Goal: Task Accomplishment & Management: Use online tool/utility

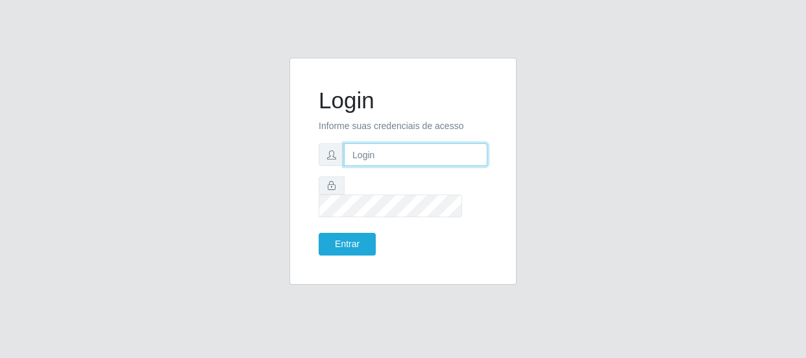
click at [369, 166] on input "text" at bounding box center [415, 154] width 143 height 23
type input "[EMAIL_ADDRESS][DOMAIN_NAME]"
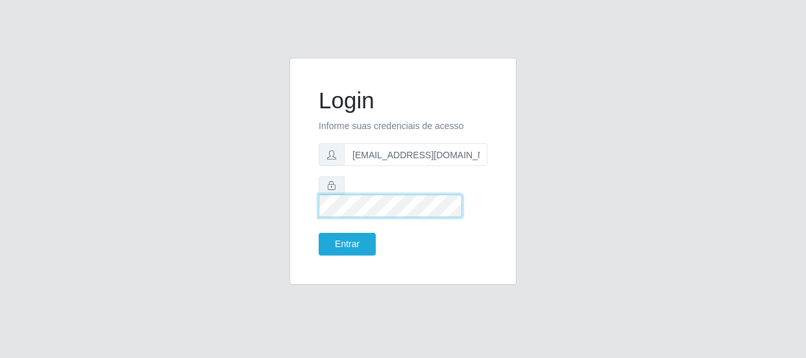
click at [319, 233] on button "Entrar" at bounding box center [347, 244] width 57 height 23
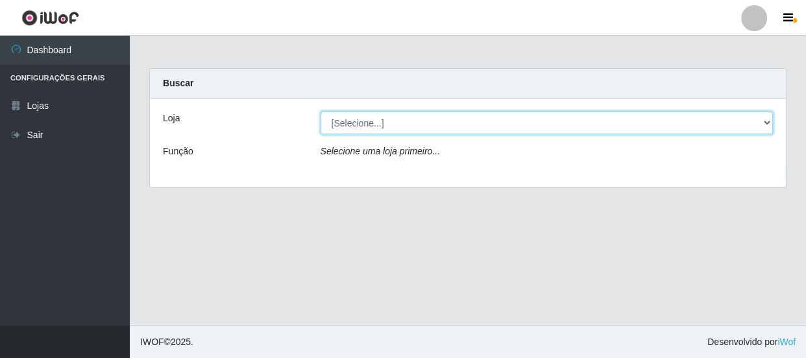
click at [460, 130] on select "[Selecione...] Hiper Queiroz - [GEOGRAPHIC_DATA]" at bounding box center [547, 123] width 453 height 23
select select "513"
click at [321, 112] on select "[Selecione...] Hiper Queiroz - [GEOGRAPHIC_DATA]" at bounding box center [547, 123] width 453 height 23
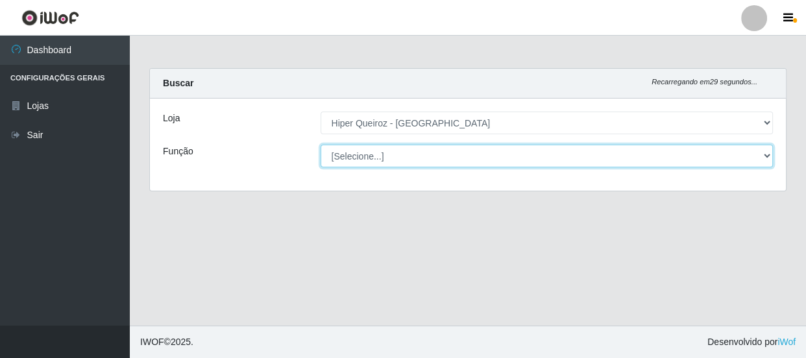
click at [432, 160] on select "[Selecione...] Embalador Embalador + Embalador ++ Operador de Caixa Operador de…" at bounding box center [547, 156] width 453 height 23
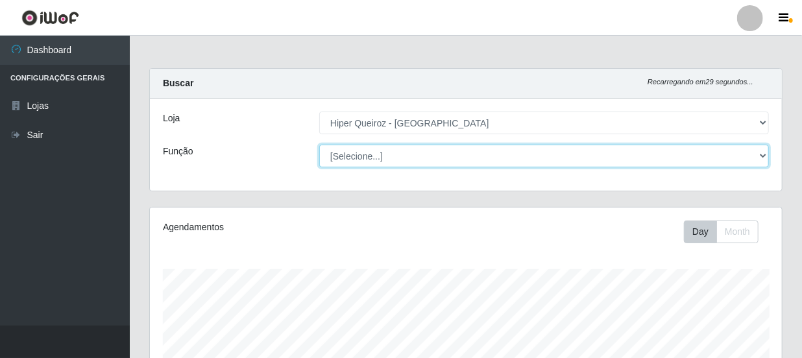
scroll to position [269, 632]
click at [319, 145] on select "[Selecione...] Embalador Embalador + Embalador ++ Operador de Caixa Operador de…" at bounding box center [544, 156] width 450 height 23
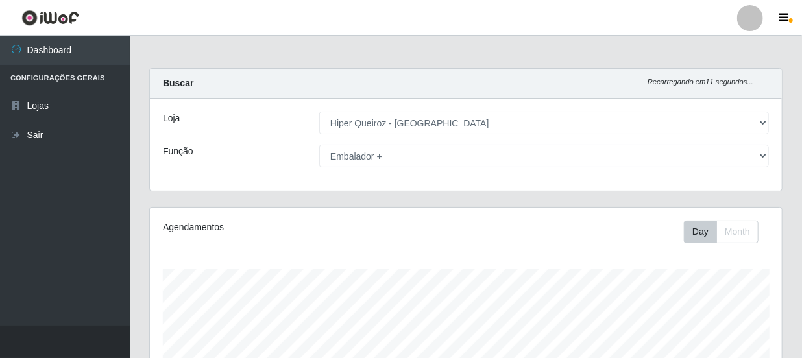
drag, startPoint x: 398, startPoint y: 168, endPoint x: 403, endPoint y: 164, distance: 6.9
click at [399, 167] on div "Loja [Selecione...] Hiper Queiroz - Macau Função [Selecione...] Embalador Embal…" at bounding box center [466, 145] width 632 height 92
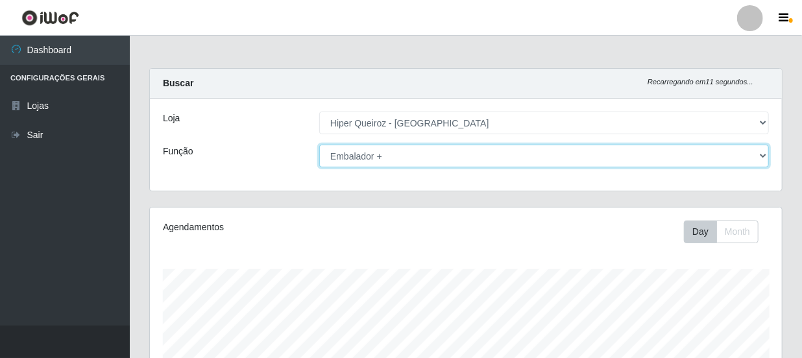
click at [405, 162] on select "[Selecione...] Embalador Embalador + Embalador ++ Operador de Caixa Operador de…" at bounding box center [544, 156] width 450 height 23
select select "1"
click at [319, 145] on select "[Selecione...] Embalador Embalador + Embalador ++ Operador de Caixa Operador de…" at bounding box center [544, 156] width 450 height 23
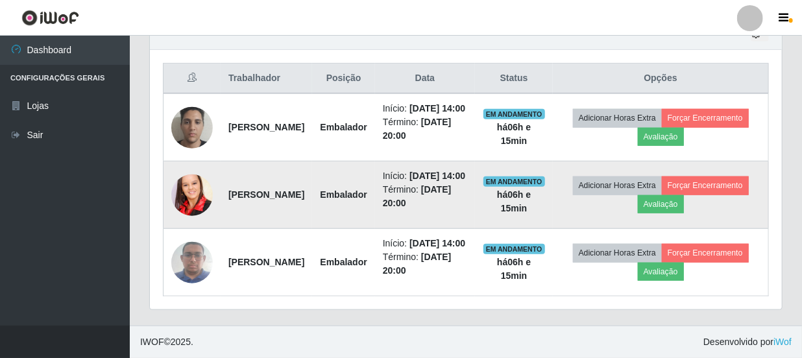
scroll to position [515, 0]
click at [662, 184] on button "Forçar Encerramento" at bounding box center [705, 186] width 87 height 18
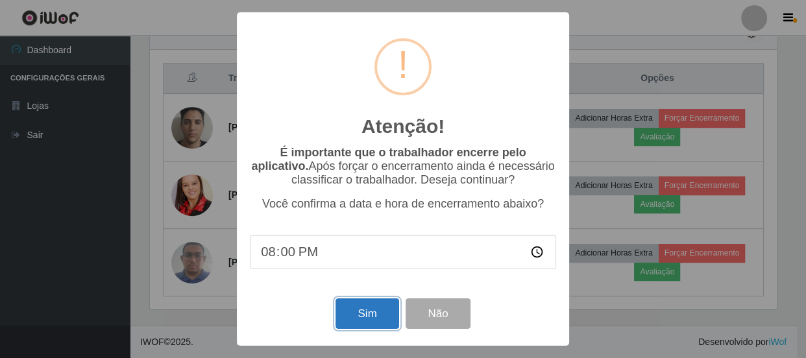
click at [364, 324] on button "Sim" at bounding box center [367, 314] width 63 height 31
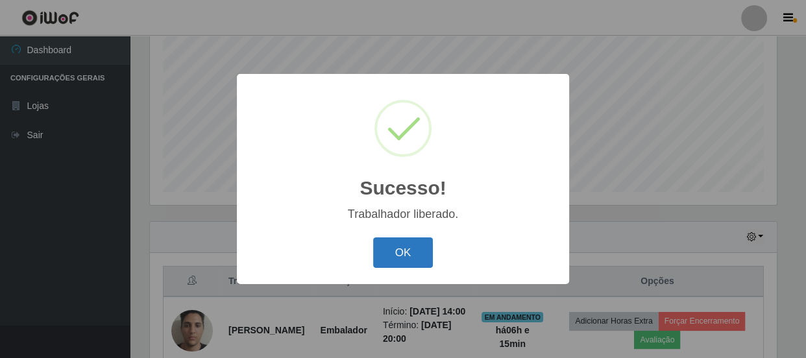
click at [391, 244] on button "OK" at bounding box center [403, 253] width 60 height 31
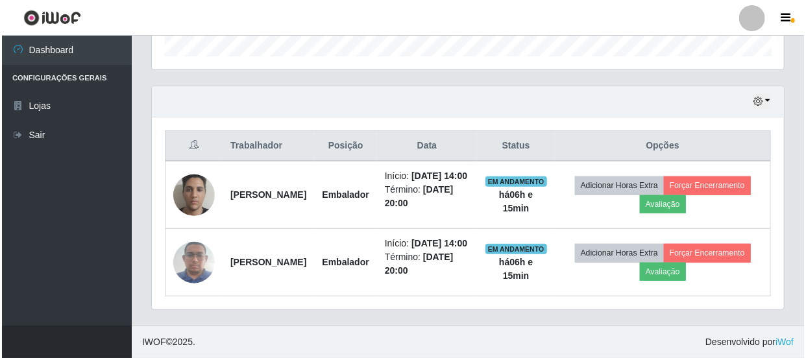
scroll to position [434, 0]
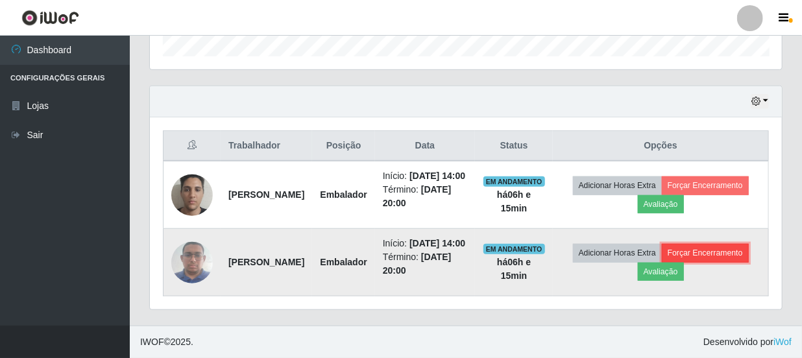
click at [720, 245] on button "Forçar Encerramento" at bounding box center [705, 253] width 87 height 18
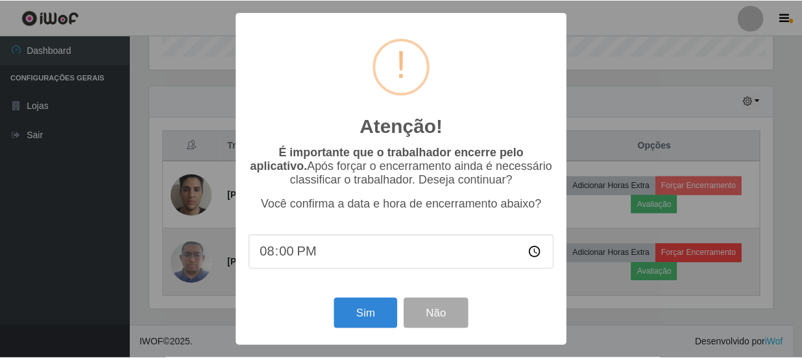
scroll to position [269, 626]
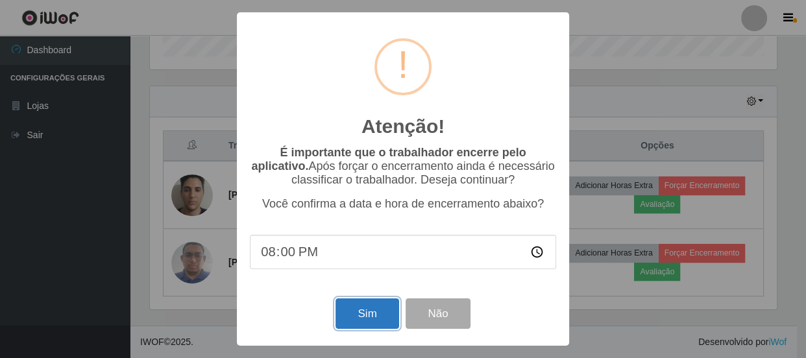
click at [358, 321] on button "Sim" at bounding box center [367, 314] width 63 height 31
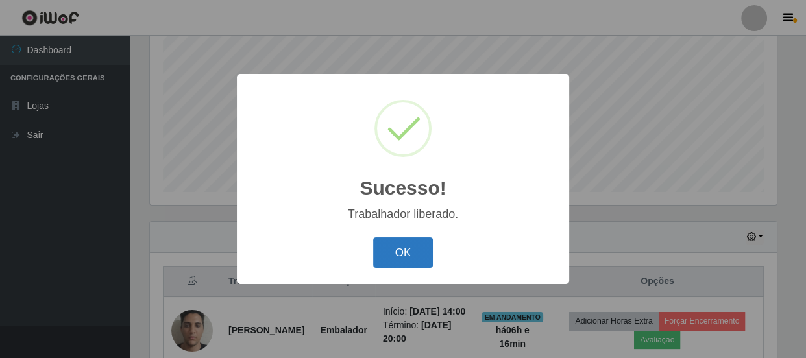
click at [406, 260] on button "OK" at bounding box center [403, 253] width 60 height 31
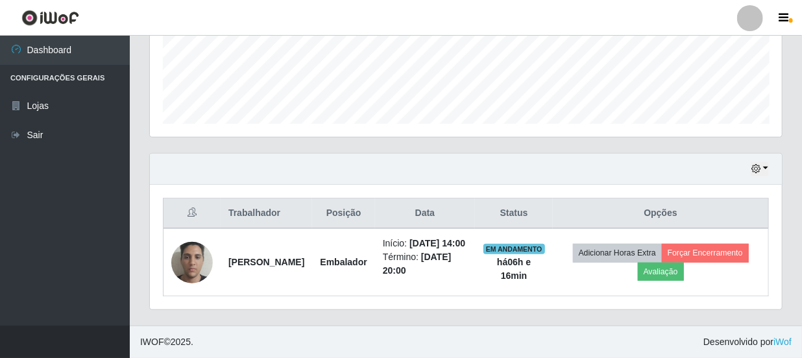
scroll to position [352, 0]
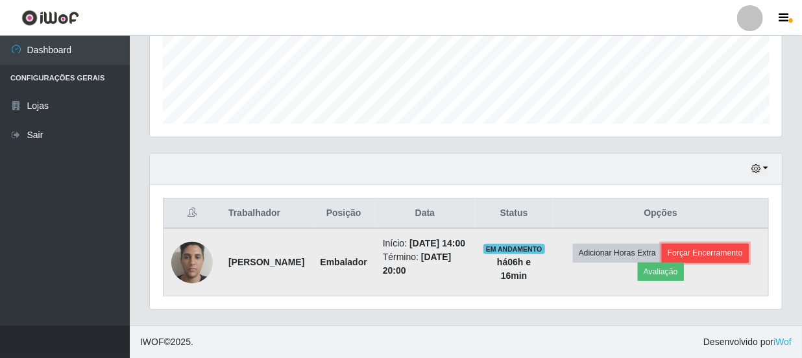
click at [707, 246] on button "Forçar Encerramento" at bounding box center [705, 253] width 87 height 18
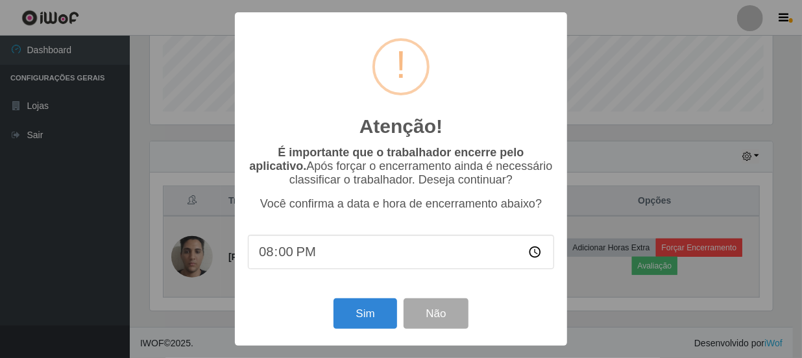
scroll to position [269, 626]
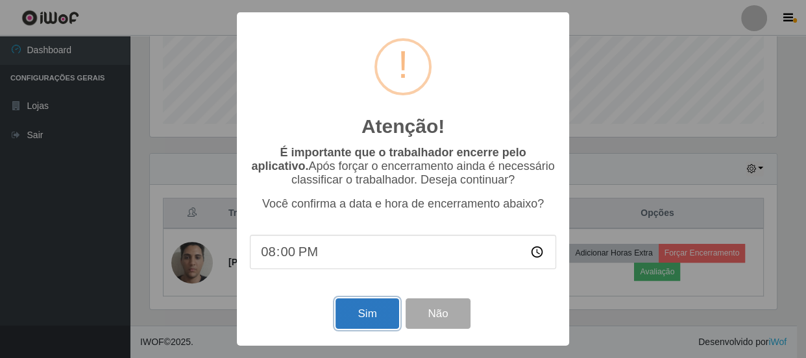
click at [378, 304] on button "Sim" at bounding box center [367, 314] width 63 height 31
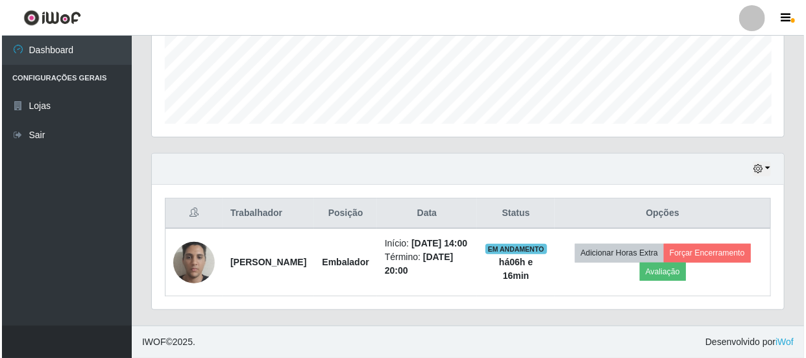
scroll to position [0, 0]
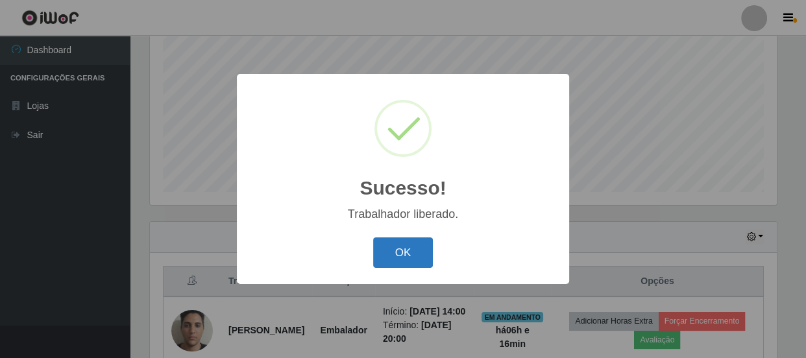
click at [405, 243] on button "OK" at bounding box center [403, 253] width 60 height 31
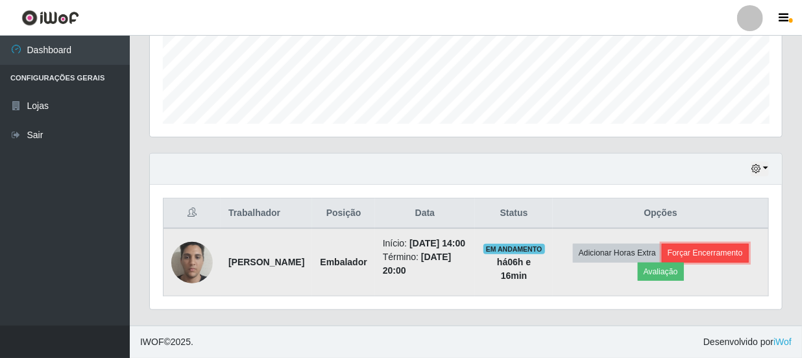
click at [719, 247] on button "Forçar Encerramento" at bounding box center [705, 253] width 87 height 18
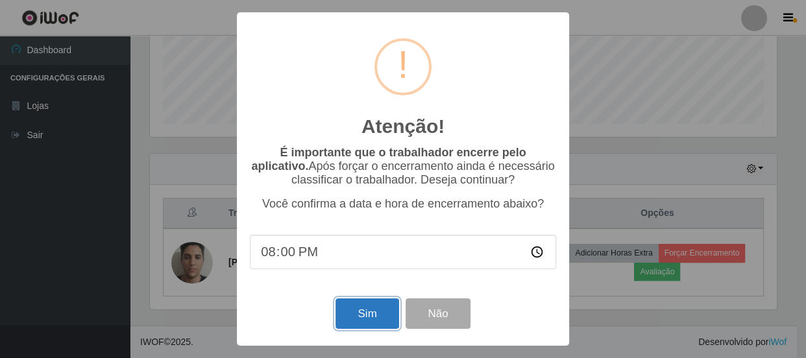
click at [367, 313] on button "Sim" at bounding box center [367, 314] width 63 height 31
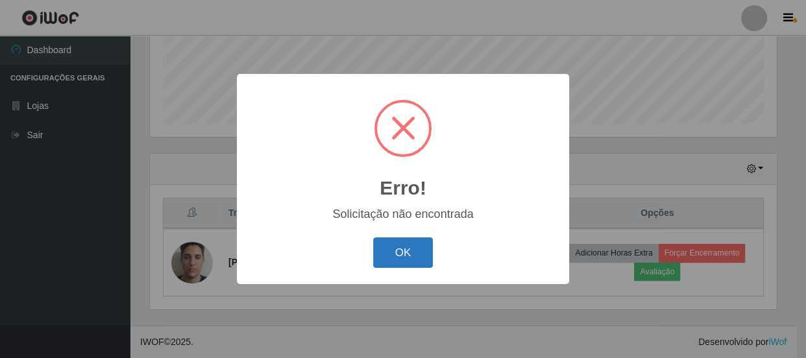
click at [422, 260] on button "OK" at bounding box center [403, 253] width 60 height 31
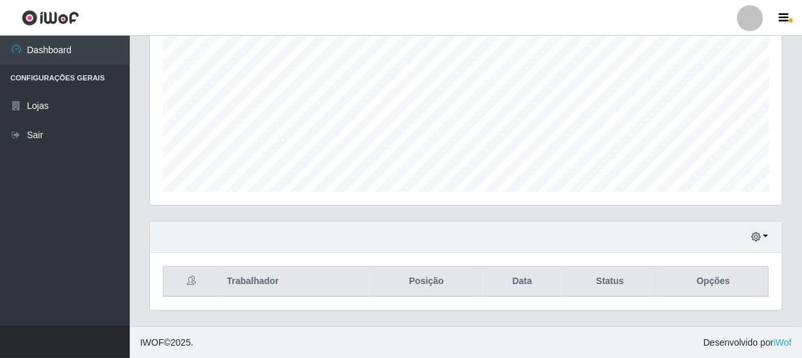
click at [708, 240] on div "Hoje 1 dia 3 dias 1 Semana Não encerrados" at bounding box center [466, 237] width 632 height 31
